Goal: Find specific page/section: Find specific page/section

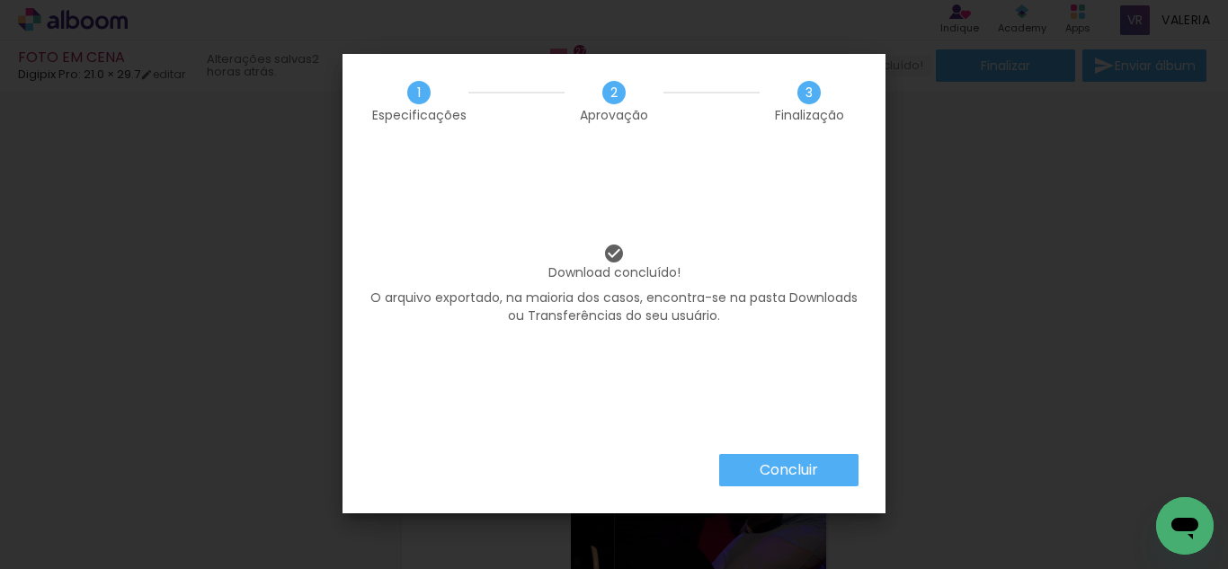
scroll to position [0, 4764]
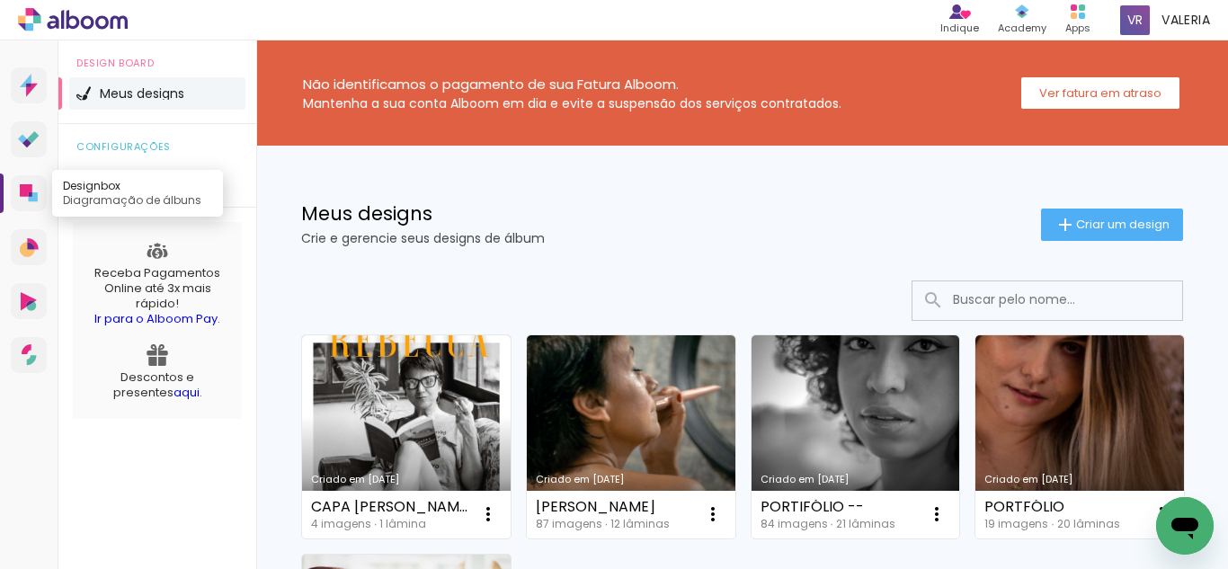
click at [29, 195] on icon at bounding box center [31, 194] width 4 height 4
